Goal: Task Accomplishment & Management: Use online tool/utility

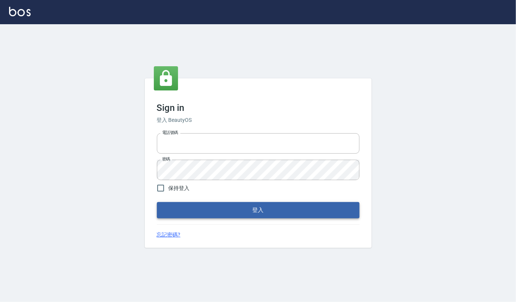
type input "0282813788"
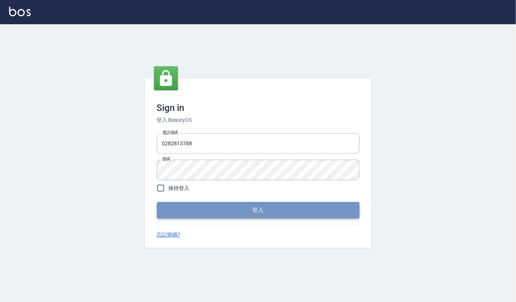
click at [199, 214] on button "登入" at bounding box center [258, 210] width 203 height 16
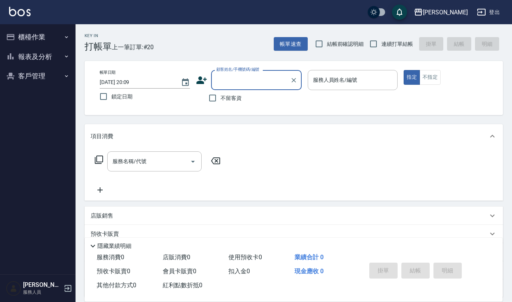
click at [42, 38] on button "櫃檯作業" at bounding box center [38, 37] width 70 height 20
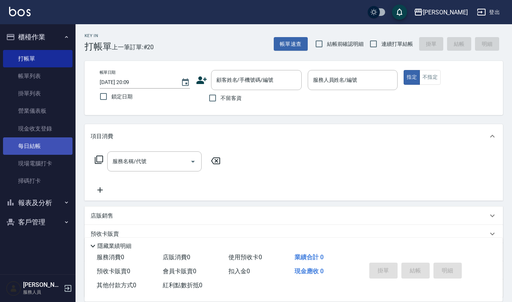
click at [55, 150] on link "每日結帳" at bounding box center [38, 145] width 70 height 17
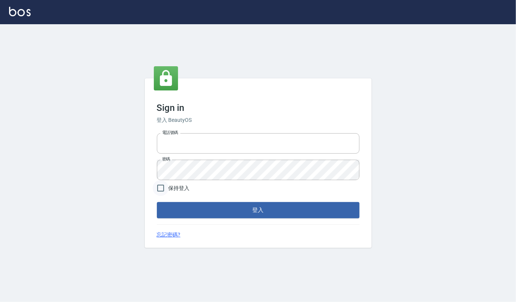
type input "0282813788"
click at [165, 188] on input "保持登入" at bounding box center [161, 188] width 16 height 16
checkbox input "true"
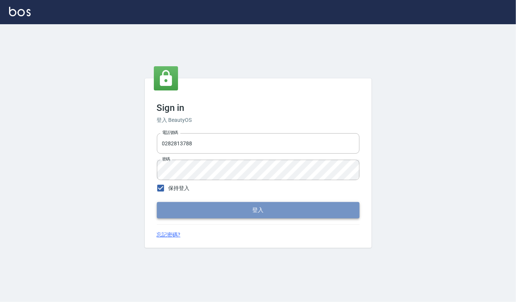
click at [195, 212] on button "登入" at bounding box center [258, 210] width 203 height 16
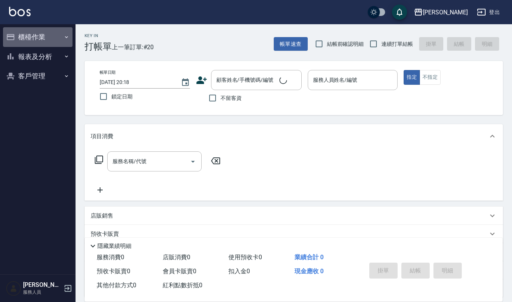
click at [43, 32] on button "櫃檯作業" at bounding box center [38, 37] width 70 height 20
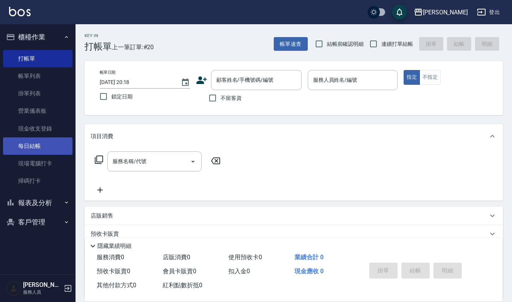
click at [45, 149] on link "每日結帳" at bounding box center [38, 145] width 70 height 17
